Goal: Task Accomplishment & Management: Manage account settings

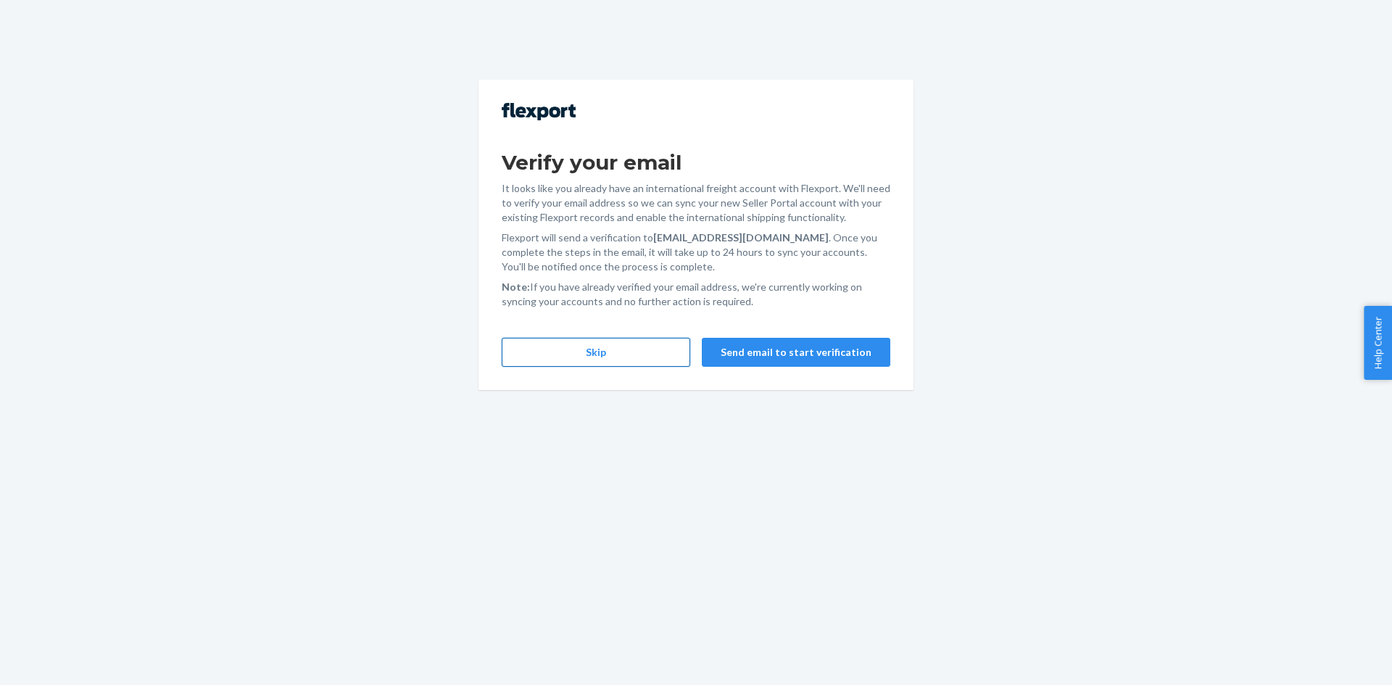
click at [598, 349] on button "Skip" at bounding box center [596, 352] width 189 height 29
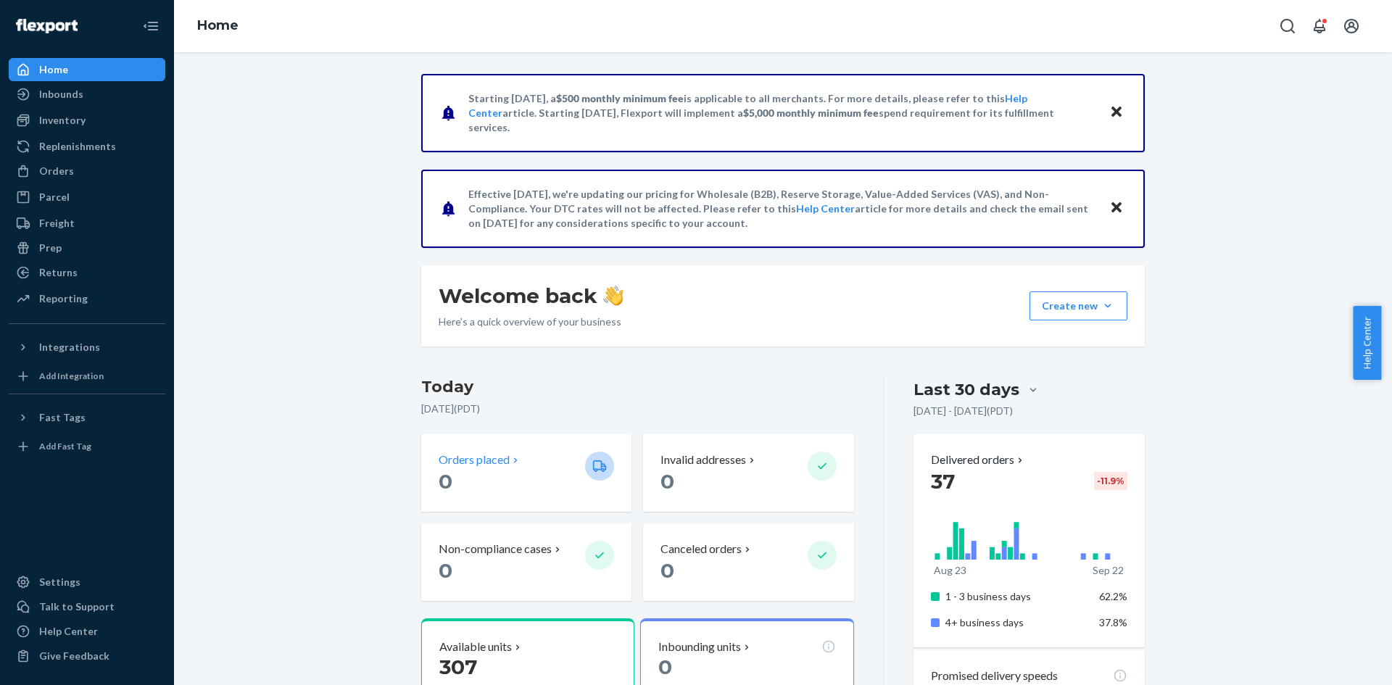
click at [480, 465] on p "Orders placed" at bounding box center [474, 460] width 71 height 17
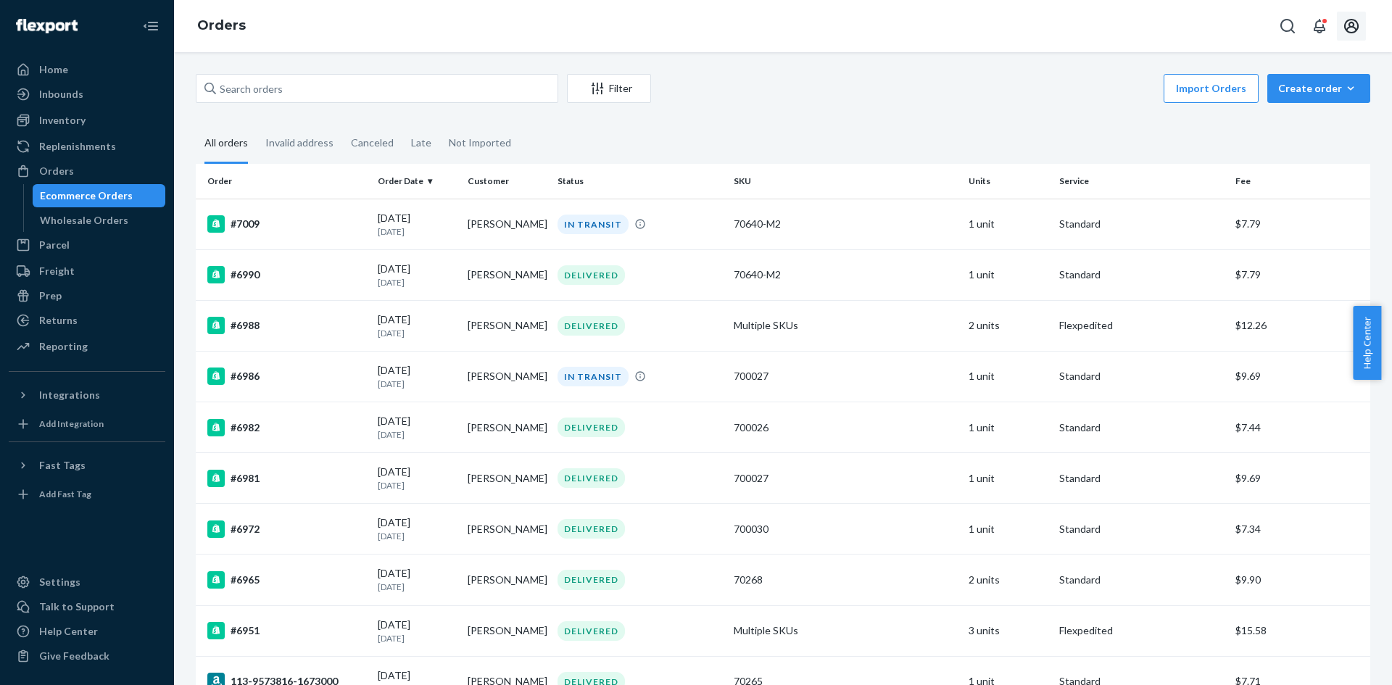
click at [1347, 26] on icon "Open account menu" at bounding box center [1351, 25] width 17 height 17
click at [1275, 157] on div "Log out" at bounding box center [1317, 170] width 109 height 27
